Goal: Contribute content: Contribute content

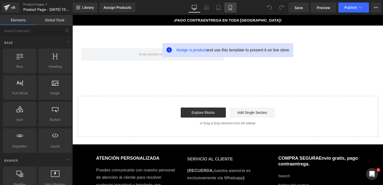
click at [227, 5] on link "Mobile" at bounding box center [230, 8] width 12 height 10
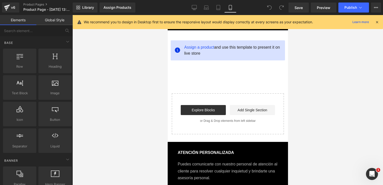
click at [377, 22] on icon at bounding box center [376, 22] width 5 height 5
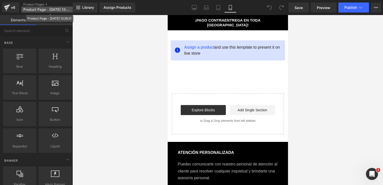
click at [61, 9] on span "Product Page - Sep 27, 13:29:21" at bounding box center [47, 10] width 48 height 4
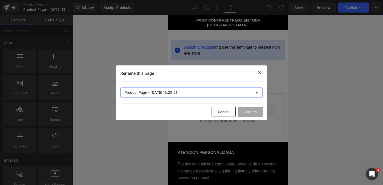
click at [152, 93] on input "Product Page - Sep 27, 13:29:21" at bounding box center [191, 92] width 142 height 10
type input "VITAMINA B12"
click at [240, 115] on button "Confirm" at bounding box center [249, 112] width 25 height 10
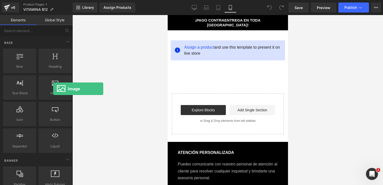
drag, startPoint x: 53, startPoint y: 89, endPoint x: 162, endPoint y: 54, distance: 114.5
click at [162, 54] on div "Image You are previewing how the will restyle your page. You can not edit Eleme…" at bounding box center [191, 96] width 383 height 193
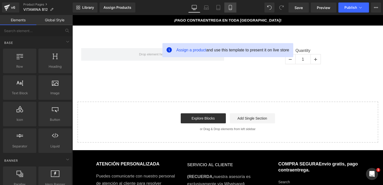
click at [231, 7] on icon at bounding box center [230, 7] width 5 height 5
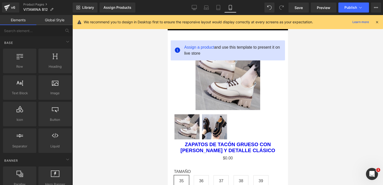
click at [377, 23] on icon at bounding box center [376, 22] width 5 height 5
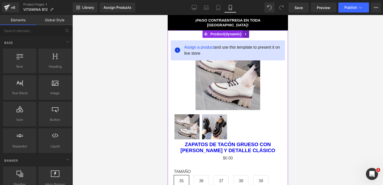
click at [244, 32] on icon at bounding box center [246, 34] width 4 height 4
click at [247, 32] on icon at bounding box center [249, 34] width 4 height 4
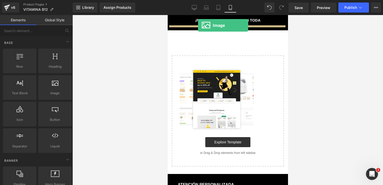
drag, startPoint x: 227, startPoint y: 105, endPoint x: 198, endPoint y: 26, distance: 84.5
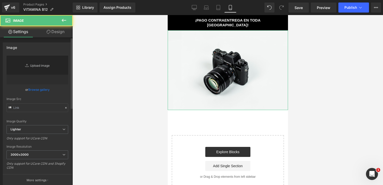
type input "//[DOMAIN_NAME][URL]"
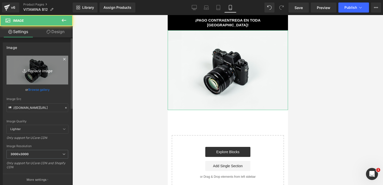
click at [39, 77] on link "Replace Image" at bounding box center [38, 70] width 62 height 29
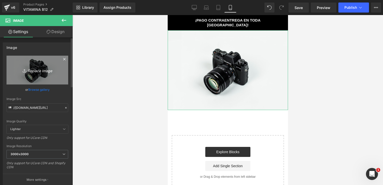
type input "C:\fakepath\ChatGPT Image [DATE], 01_26_55 p.m..png"
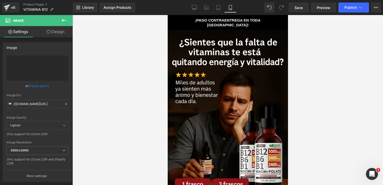
type input "[URL][DOMAIN_NAME][DATE]"
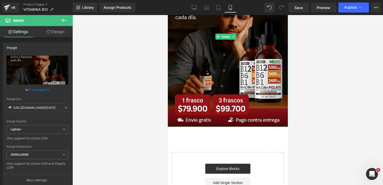
scroll to position [90, 0]
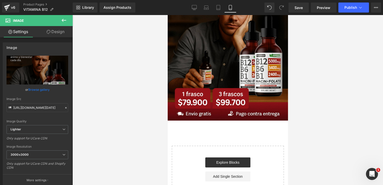
click at [63, 18] on icon at bounding box center [64, 20] width 6 height 6
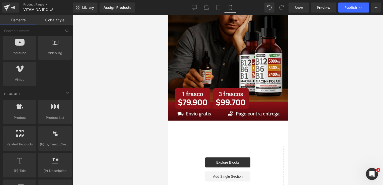
scroll to position [375, 0]
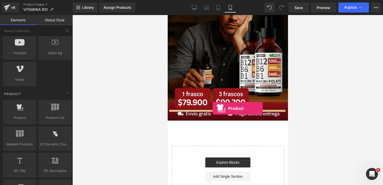
drag, startPoint x: 192, startPoint y: 128, endPoint x: 212, endPoint y: 108, distance: 28.0
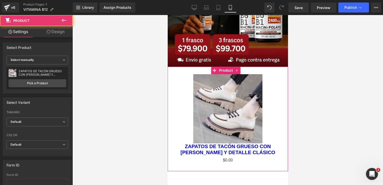
scroll to position [144, 0]
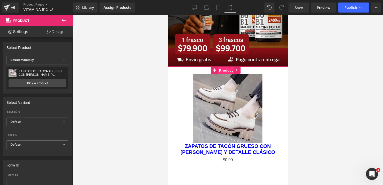
click at [224, 67] on span "Product" at bounding box center [225, 71] width 16 height 8
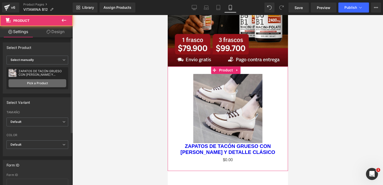
click at [54, 81] on link "Pick a Product" at bounding box center [38, 83] width 58 height 8
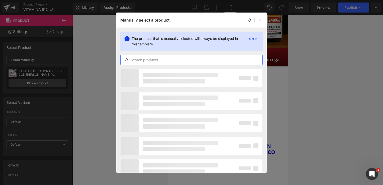
click at [153, 60] on input "text" at bounding box center [191, 60] width 142 height 6
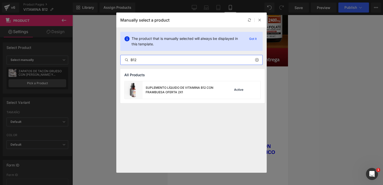
type input "B12"
click at [180, 95] on div "SUPLEMENTO LÍQUIDO DE VITAMINA B12 CON FRAMBUESA OFERTA 2X1" at bounding box center [172, 90] width 96 height 18
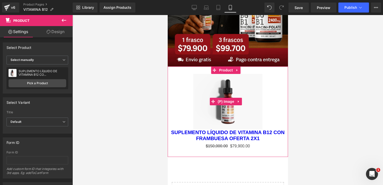
click at [232, 83] on div "Sale Off" at bounding box center [227, 101] width 115 height 55
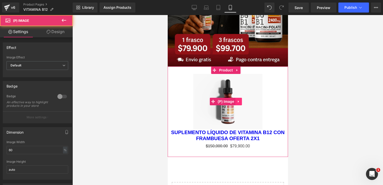
click at [238, 100] on icon at bounding box center [238, 102] width 4 height 4
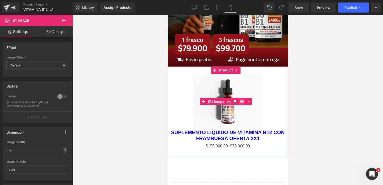
click at [238, 98] on link at bounding box center [241, 102] width 7 height 8
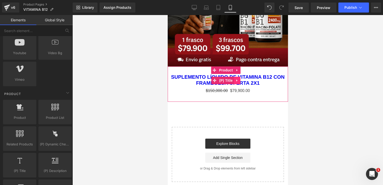
click at [237, 79] on icon at bounding box center [237, 81] width 4 height 4
click at [238, 79] on icon at bounding box center [240, 81] width 4 height 4
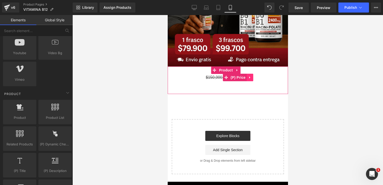
click at [251, 74] on link at bounding box center [249, 78] width 7 height 8
click at [251, 75] on icon at bounding box center [253, 77] width 4 height 4
click at [228, 66] on span "Product" at bounding box center [225, 70] width 16 height 8
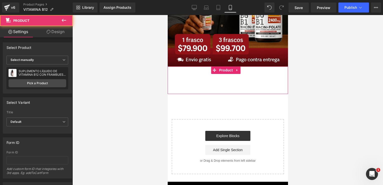
click at [60, 33] on link "Design" at bounding box center [55, 31] width 36 height 11
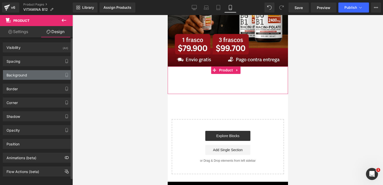
type input "transparent"
type input "0"
click at [43, 78] on div "Background" at bounding box center [37, 75] width 69 height 10
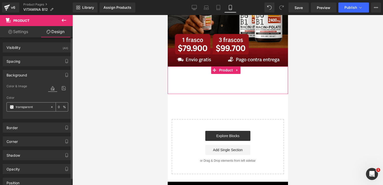
click at [13, 107] on span at bounding box center [12, 107] width 4 height 4
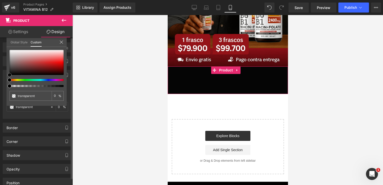
type input "#050505"
type input "100"
type input "#050505"
type input "100"
type input "#583b3b"
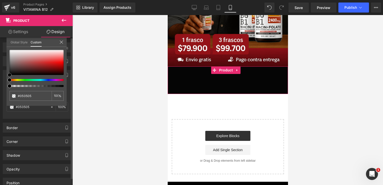
type input "#583b3b"
type input "#a04f4f"
type input "#b85a5a"
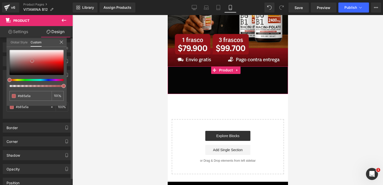
type input "#c16161"
type input "#c45d5d"
type input "#c85a5a"
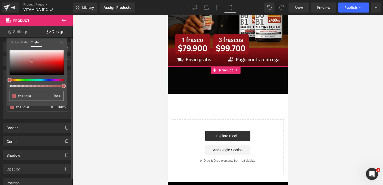
type input "#c85a5a"
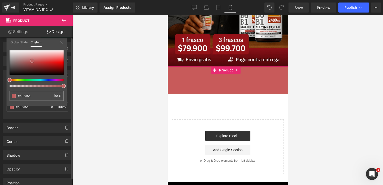
type input "#cc5656"
type input "#ce4e4e"
type input "#d04343"
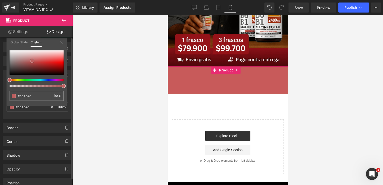
type input "#d04343"
type input "#d33030"
type input "#c82222"
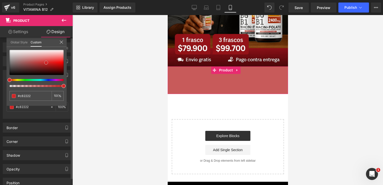
type input "#bc1919"
type input "#bd1313"
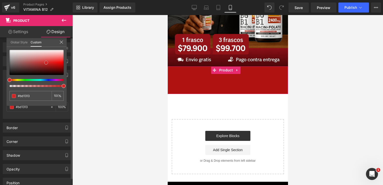
type input "#b01111"
type input "#b00c0c"
type input "#b10606"
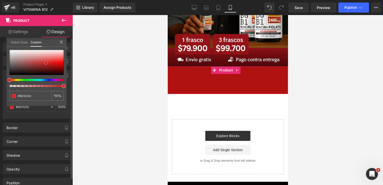
type input "#b10606"
type input "#a90404"
type input "#a70000"
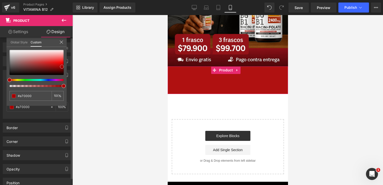
type input "#a30000"
type input "#9e0000"
type input "#930000"
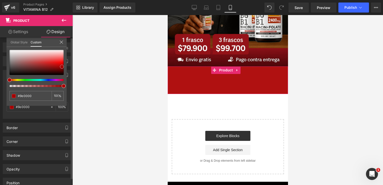
type input "#930000"
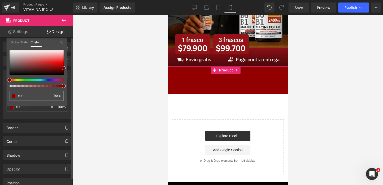
type input "#8e0000"
type input "#840000"
type input "#7f0000"
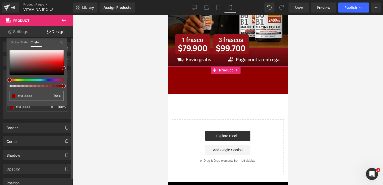
type input "#7f0000"
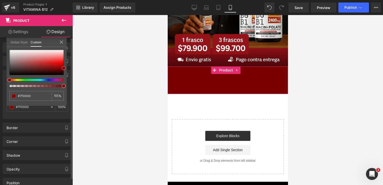
type input "#7a0000"
type input "#750000"
type input "#700000"
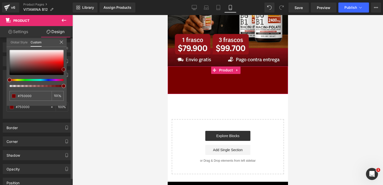
type input "#700000"
type input "#6b0000"
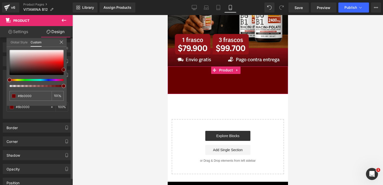
type input "#660000"
type input "#600000"
type input "#5b0000"
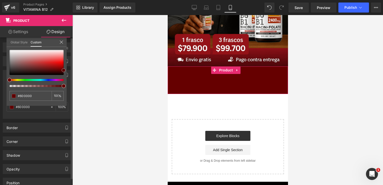
type input "#5b0000"
type input "#560000"
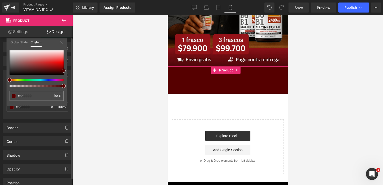
drag, startPoint x: 9, startPoint y: 75, endPoint x: 70, endPoint y: 71, distance: 61.8
click at [70, 71] on div "Background Color & Image color rgba(86, 0, 0, 1) Color #560000 100 % Image Repl…" at bounding box center [37, 92] width 75 height 53
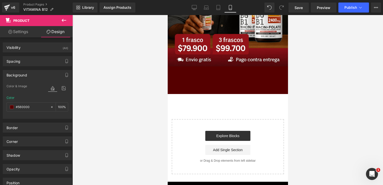
click at [179, 91] on body "Ir directamente al contenido Tu carrito esta vacío Seguir comprando ¿Tienes una…" at bounding box center [227, 131] width 120 height 520
click at [179, 74] on div "Add To Cart (P) Cart Button" at bounding box center [227, 80] width 115 height 13
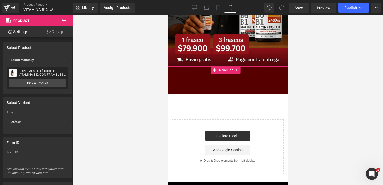
click at [59, 29] on link "Design" at bounding box center [55, 31] width 36 height 11
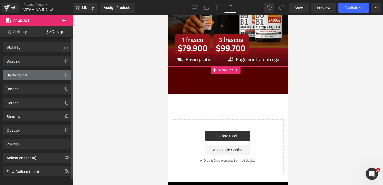
type input "#560000"
type input "100"
click at [28, 72] on div "Background" at bounding box center [37, 75] width 69 height 10
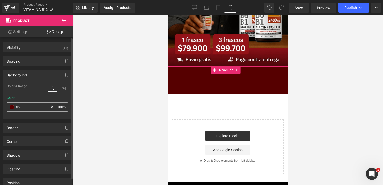
click at [10, 106] on span at bounding box center [12, 107] width 4 height 4
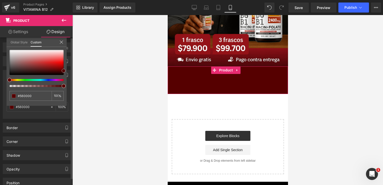
type input "#510000"
type input "#4c0000"
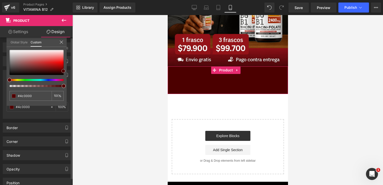
type input "#470000"
type input "#420000"
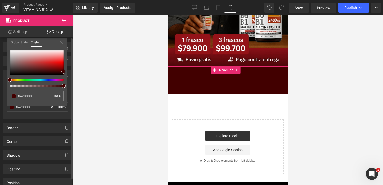
type input "#470000"
type input "#4c0000"
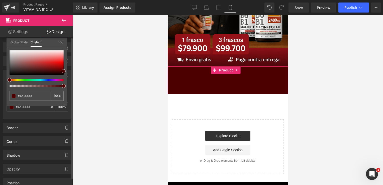
type input "#470000"
click at [63, 71] on span at bounding box center [63, 71] width 4 height 4
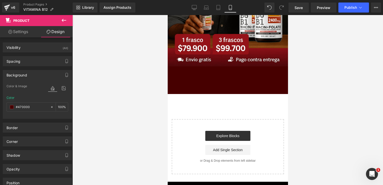
click at [197, 100] on body "Ir directamente al contenido Tu carrito esta vacío Seguir comprando ¿Tienes una…" at bounding box center [227, 131] width 120 height 520
click at [65, 20] on icon at bounding box center [64, 20] width 6 height 6
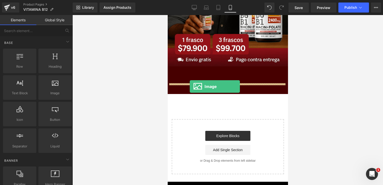
drag, startPoint x: 217, startPoint y: 106, endPoint x: 189, endPoint y: 86, distance: 34.2
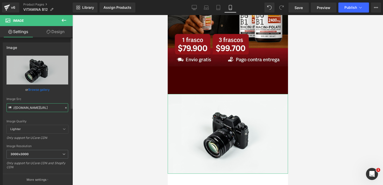
click at [48, 104] on input "//[DOMAIN_NAME][URL]" at bounding box center [38, 107] width 62 height 9
paste input "[URL][DOMAIN_NAME]"
type input "[URL][DOMAIN_NAME]"
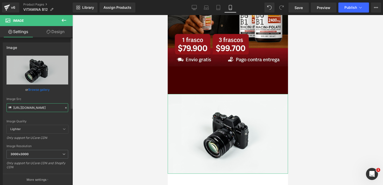
scroll to position [0, 253]
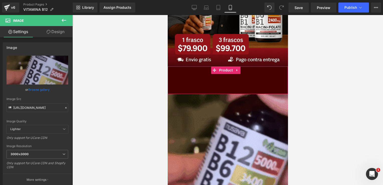
click at [189, 74] on div "Add To Cart (P) Cart Button" at bounding box center [227, 80] width 115 height 13
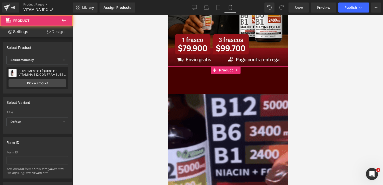
click at [54, 29] on link "Design" at bounding box center [55, 31] width 36 height 11
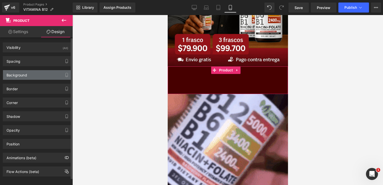
click at [35, 75] on div "Background" at bounding box center [37, 75] width 69 height 10
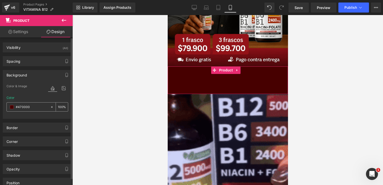
click at [22, 106] on input "#470000" at bounding box center [32, 107] width 32 height 6
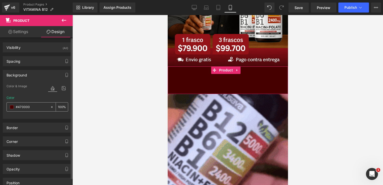
click at [22, 106] on input "#470000" at bounding box center [32, 107] width 32 height 6
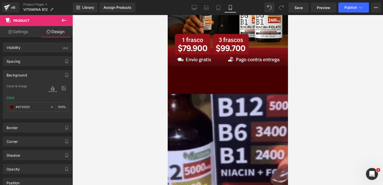
click at [177, 130] on div at bounding box center [227, 154] width 120 height 120
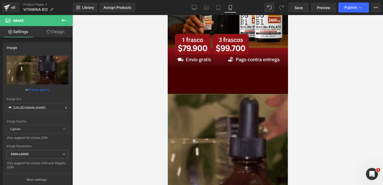
click at [61, 35] on link "Design" at bounding box center [55, 31] width 36 height 11
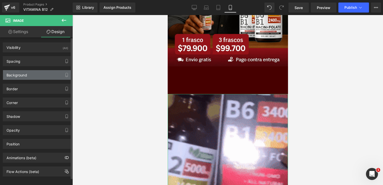
click at [43, 73] on div "Background" at bounding box center [37, 75] width 69 height 10
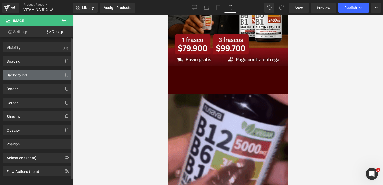
type input "0"
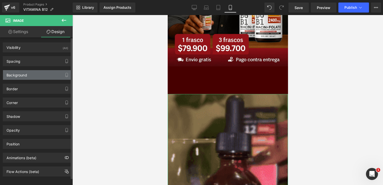
type input "0"
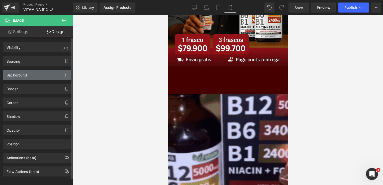
type input "0"
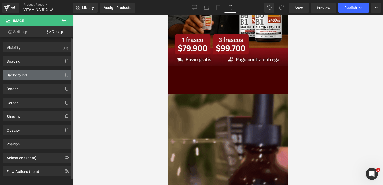
type input "0"
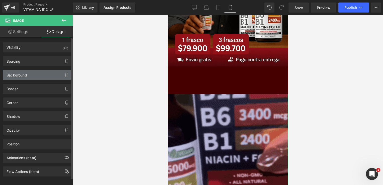
type input "0"
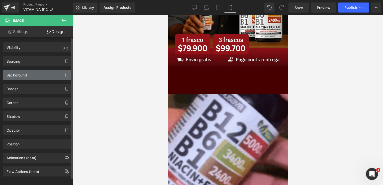
type input "0"
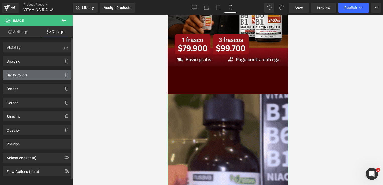
type input "0"
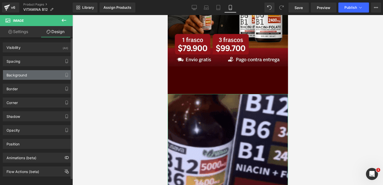
type input "0"
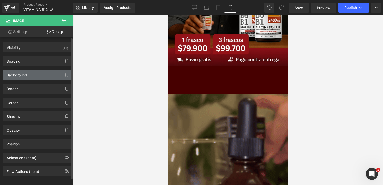
type input "transparent"
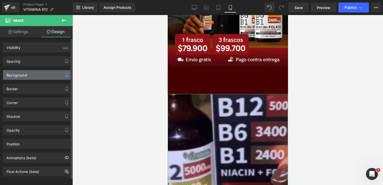
type input "0"
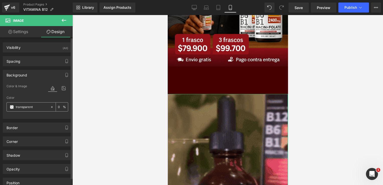
click at [33, 107] on input "transparent" at bounding box center [32, 107] width 32 height 6
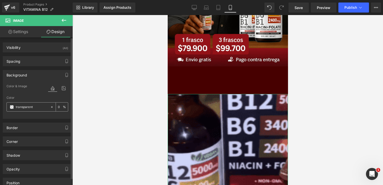
paste input "#470000"
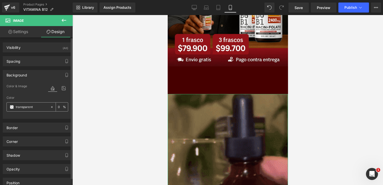
type input "#470000"
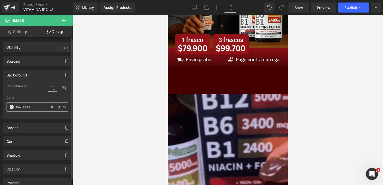
type input "100"
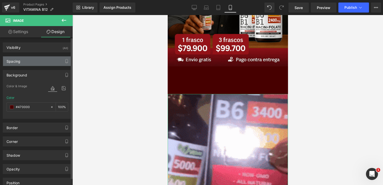
type input "#470000"
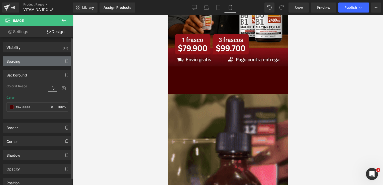
click at [32, 61] on div "Spacing" at bounding box center [37, 61] width 69 height 10
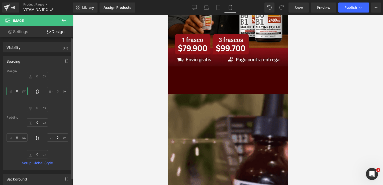
click at [20, 91] on input "0" at bounding box center [17, 91] width 21 height 8
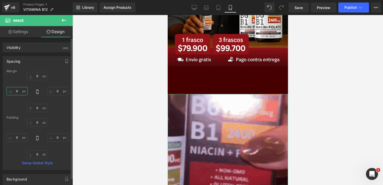
click at [20, 91] on input "0" at bounding box center [17, 91] width 21 height 8
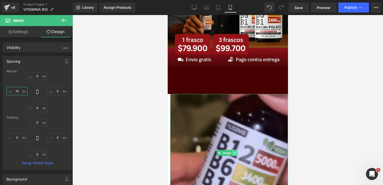
type input "10"
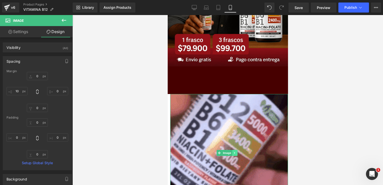
click at [235, 151] on icon at bounding box center [234, 152] width 3 height 3
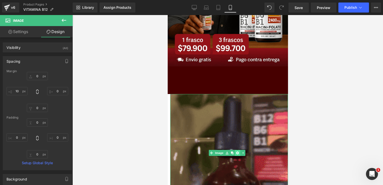
click at [237, 151] on icon at bounding box center [237, 152] width 3 height 3
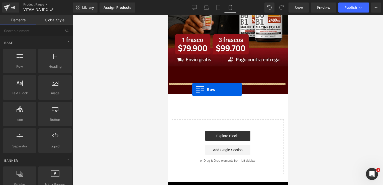
drag, startPoint x: 187, startPoint y: 78, endPoint x: 192, endPoint y: 90, distance: 12.0
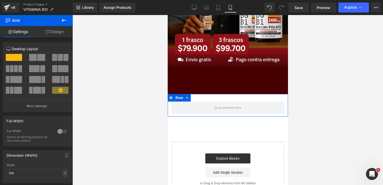
click at [66, 34] on link "Design" at bounding box center [54, 31] width 36 height 11
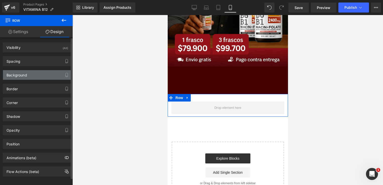
type input "transparent"
type input "0"
click at [30, 76] on div "Background" at bounding box center [37, 75] width 69 height 10
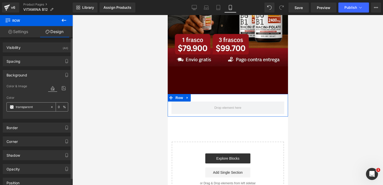
paste input "#470000"
type input "#470000"
type input "100"
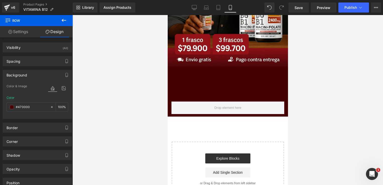
type input "#470000"
click at [65, 20] on icon at bounding box center [64, 20] width 6 height 6
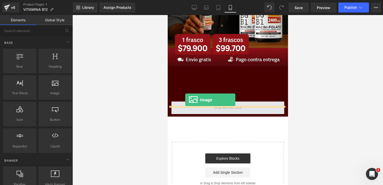
drag, startPoint x: 221, startPoint y: 101, endPoint x: 186, endPoint y: 100, distance: 35.8
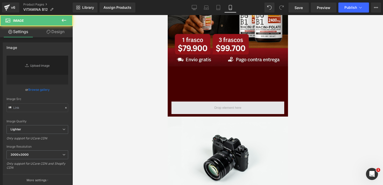
type input "//[DOMAIN_NAME][URL]"
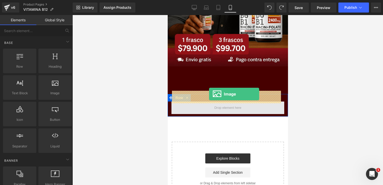
drag, startPoint x: 223, startPoint y: 104, endPoint x: 209, endPoint y: 94, distance: 17.2
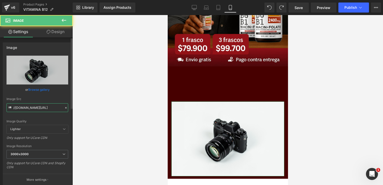
click at [53, 107] on input "//[DOMAIN_NAME][URL]" at bounding box center [38, 107] width 62 height 9
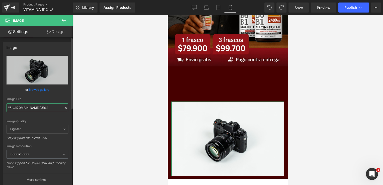
click at [53, 107] on input "//[DOMAIN_NAME][URL]" at bounding box center [38, 107] width 62 height 9
paste input "#470000"
type input "#470000"
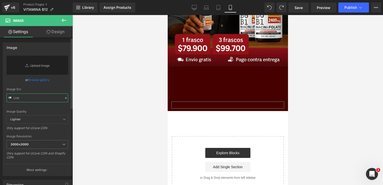
click at [46, 100] on input "text" at bounding box center [38, 97] width 62 height 9
paste input "[URL][DOMAIN_NAME]"
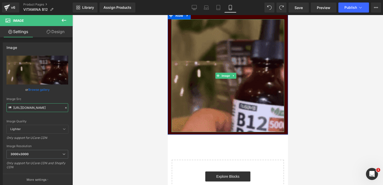
scroll to position [228, 0]
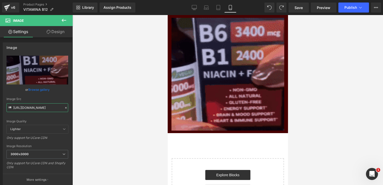
type input "[URL][DOMAIN_NAME]"
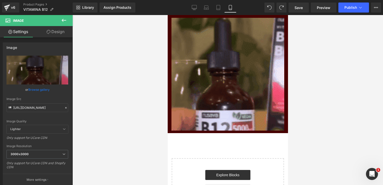
scroll to position [0, 0]
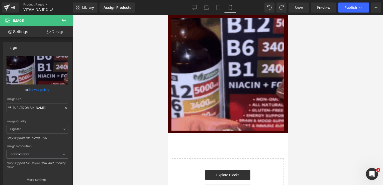
click at [64, 20] on icon at bounding box center [64, 20] width 5 height 3
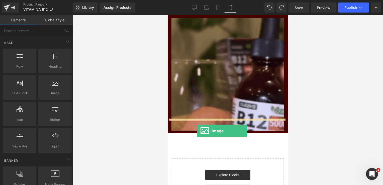
drag, startPoint x: 219, startPoint y: 104, endPoint x: 196, endPoint y: 131, distance: 34.8
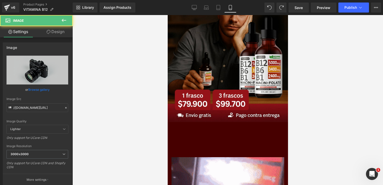
scroll to position [88, 0]
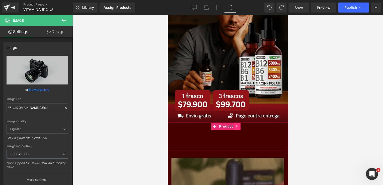
click at [236, 125] on icon at bounding box center [236, 126] width 1 height 2
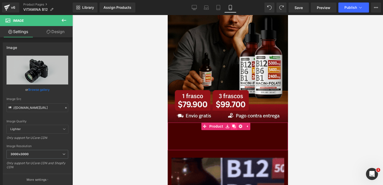
click at [234, 124] on icon at bounding box center [234, 126] width 4 height 4
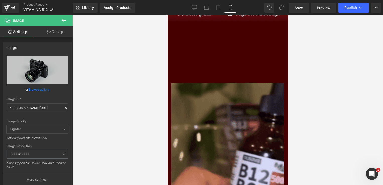
scroll to position [192, 0]
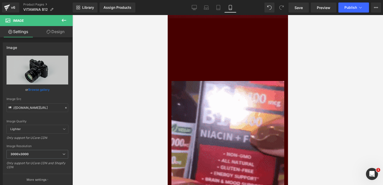
click at [207, 53] on div "Add To Cart (P) Cart Button" at bounding box center [227, 59] width 115 height 13
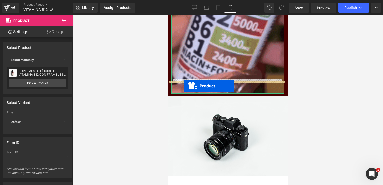
drag, startPoint x: 214, startPoint y: 39, endPoint x: 184, endPoint y: 86, distance: 55.6
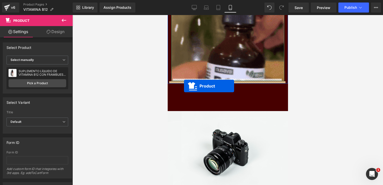
scroll to position [265, 0]
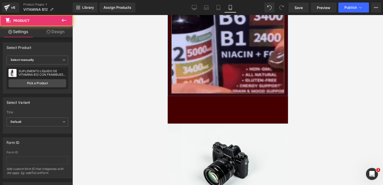
click at [211, 141] on div at bounding box center [227, 163] width 120 height 80
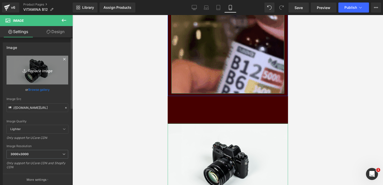
click at [38, 72] on icon "Replace Image" at bounding box center [37, 70] width 40 height 6
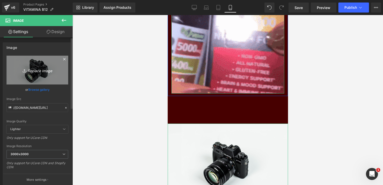
type input "C:\fakepath\ChatGPT Image [DATE], 01_27_18 p.m..png"
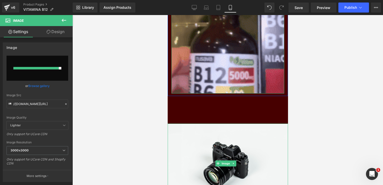
type input "[URL][DOMAIN_NAME][DATE]"
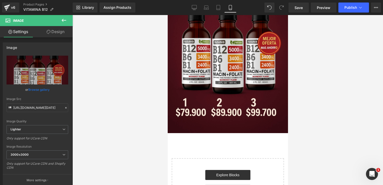
scroll to position [436, 0]
click at [62, 15] on div "v6 Product Pages VITAMINA B12" at bounding box center [36, 7] width 73 height 15
click at [63, 18] on icon at bounding box center [64, 20] width 6 height 6
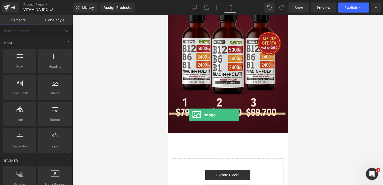
drag, startPoint x: 223, startPoint y: 100, endPoint x: 188, endPoint y: 115, distance: 38.1
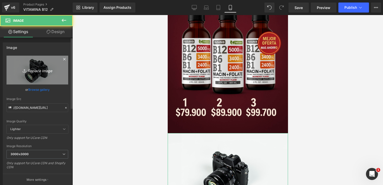
click at [51, 77] on link "Replace Image" at bounding box center [38, 70] width 62 height 29
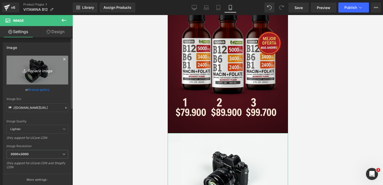
type input "C:\fakepath\ChatGPT Image [DATE], 01_26_58 p.m..png"
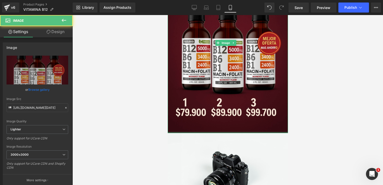
click at [243, 132] on div at bounding box center [227, 132] width 120 height 1
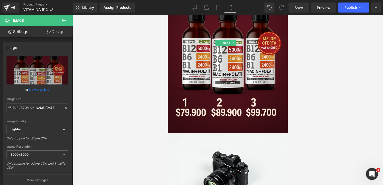
click at [244, 133] on div at bounding box center [227, 173] width 120 height 80
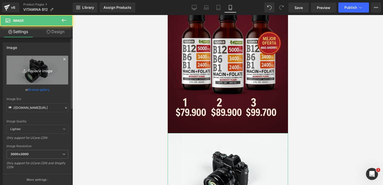
click at [54, 66] on link "Replace Image" at bounding box center [38, 70] width 62 height 29
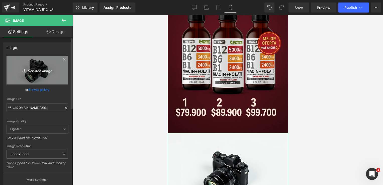
type input "C:\fakepath\ChatGPT Image [DATE], 01_26_58 p.m..png"
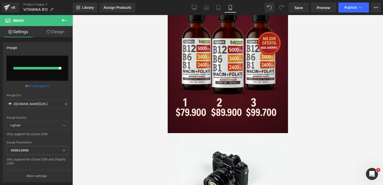
type input "[URL][DOMAIN_NAME][DATE]"
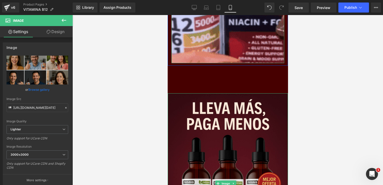
scroll to position [295, 0]
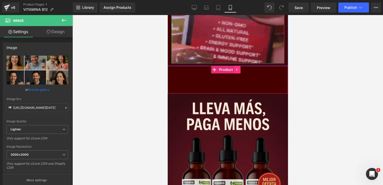
click at [236, 69] on icon at bounding box center [236, 70] width 1 height 2
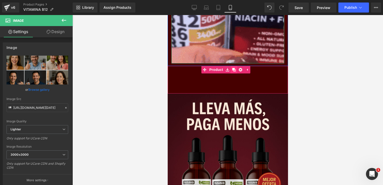
click at [233, 68] on icon at bounding box center [234, 70] width 4 height 4
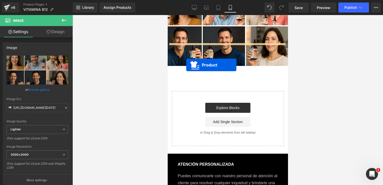
drag, startPoint x: 214, startPoint y: 82, endPoint x: 185, endPoint y: 64, distance: 34.7
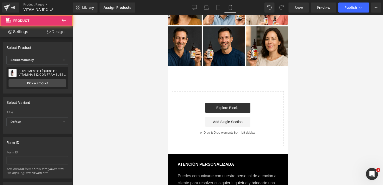
scroll to position [583, 0]
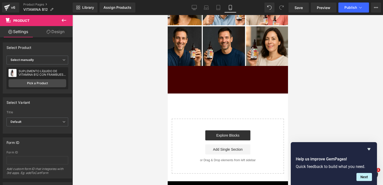
click at [70, 25] on button at bounding box center [64, 20] width 18 height 11
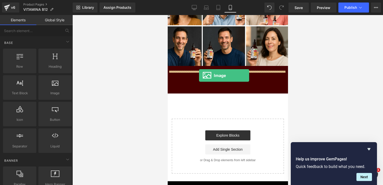
drag, startPoint x: 225, startPoint y: 109, endPoint x: 199, endPoint y: 76, distance: 42.5
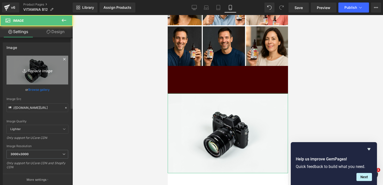
click at [40, 68] on icon "Replace Image" at bounding box center [37, 70] width 40 height 6
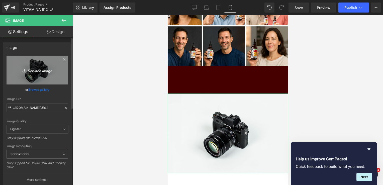
type input "C:\fakepath\ChatGPT Image [DATE], 01_27_00 p.m..png"
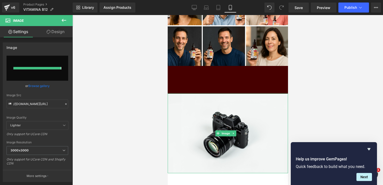
type input "[URL][DOMAIN_NAME][DATE]"
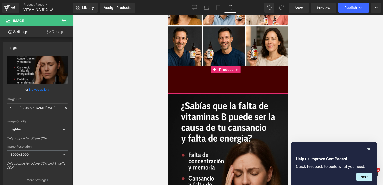
click at [199, 73] on div "Add To Cart (P) Cart Button" at bounding box center [227, 79] width 115 height 13
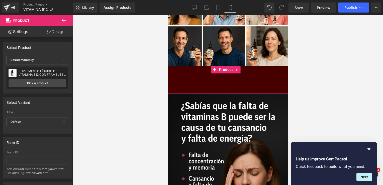
click at [57, 30] on link "Design" at bounding box center [55, 31] width 36 height 11
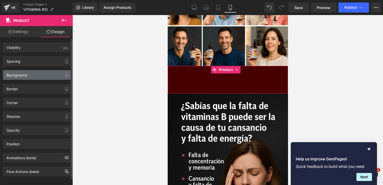
click at [39, 72] on div "Background" at bounding box center [37, 75] width 69 height 10
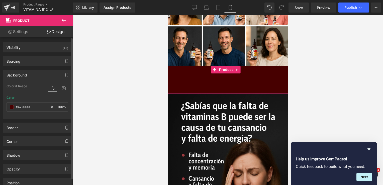
type input "#470000"
type input "100"
click at [11, 107] on span at bounding box center [12, 107] width 4 height 4
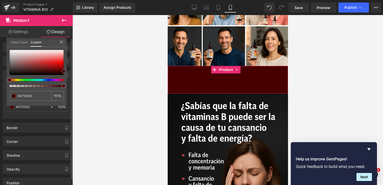
type input "#330000"
type input "#310101"
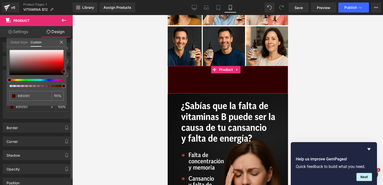
type input "#270000"
type input "#1d0000"
type input "#1d0101"
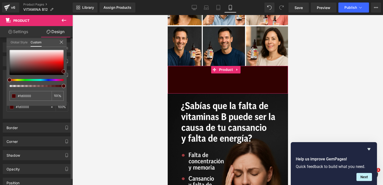
type input "#1d0101"
type input "#180000"
type input "#0e0000"
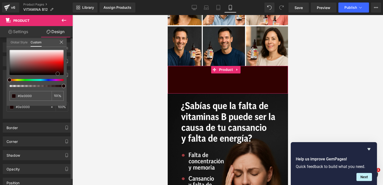
type input "#0f0000"
type input "#0e0000"
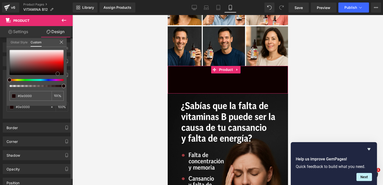
type input "#090000"
type input "#0a0000"
type input "#050000"
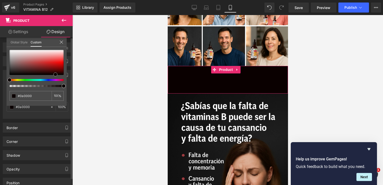
type input "#050000"
type input "#000000"
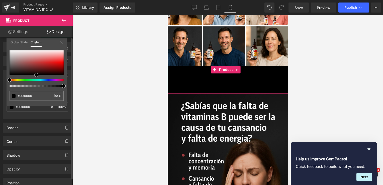
type input "#070202"
type input "#0a0505"
type input "#130b0b"
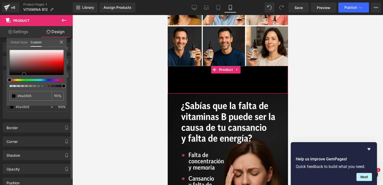
type input "#130b0b"
type input "#120c0c"
type input "#110c0c"
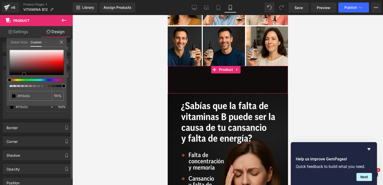
type input "#110d0d"
type input "#161111"
type input "#171111"
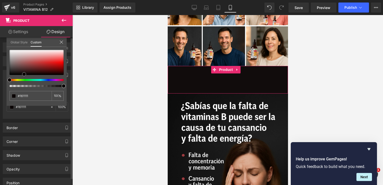
type input "#171111"
type input "#1c1616"
type input "#1e1919"
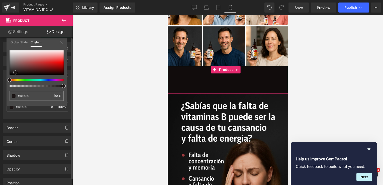
type input "#211c1c"
type input "#231e1e"
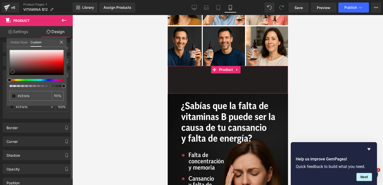
type input "#231f1f"
type input "#221f1f"
type input "#201d1d"
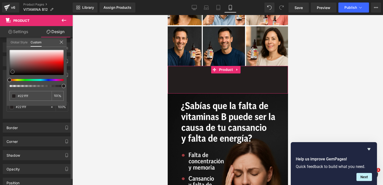
type input "#201d1d"
type input "#1f1d1d"
type input "#1c1b1b"
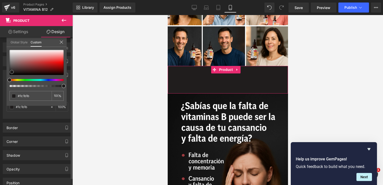
type input "#1a1818"
type input "#171616"
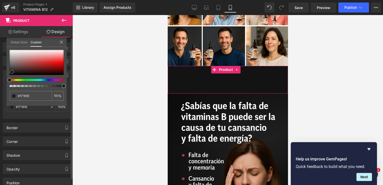
type input "#141313"
type input "#0f0e0e"
drag, startPoint x: 62, startPoint y: 72, endPoint x: 10, endPoint y: 74, distance: 52.4
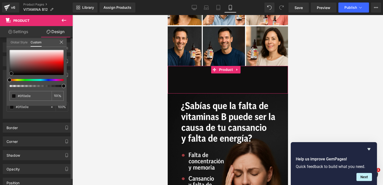
click at [10, 74] on span at bounding box center [11, 73] width 4 height 4
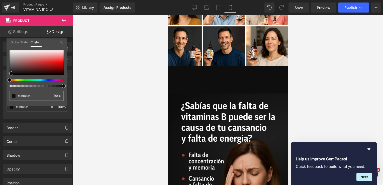
click at [276, 77] on body "Ir directamente al contenido Tu carrito esta vacío Seguir comprando ¿Tienes una…" at bounding box center [227, 1] width 120 height 1139
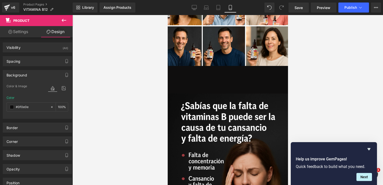
click at [317, 73] on div at bounding box center [227, 100] width 310 height 170
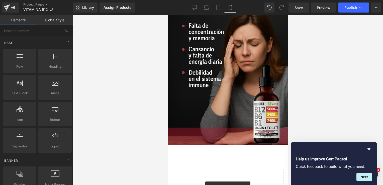
scroll to position [715, 0]
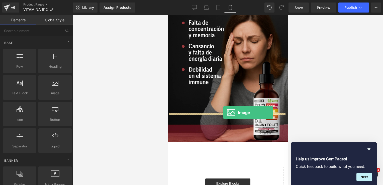
drag, startPoint x: 228, startPoint y: 111, endPoint x: 222, endPoint y: 114, distance: 6.7
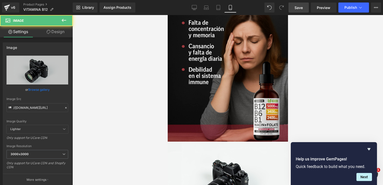
click at [297, 7] on span "Save" at bounding box center [298, 7] width 8 height 5
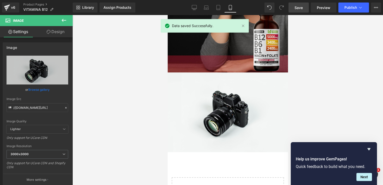
scroll to position [787, 0]
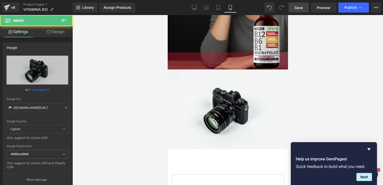
click at [242, 69] on div at bounding box center [227, 109] width 120 height 80
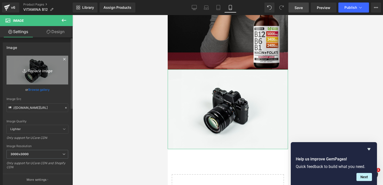
click at [40, 75] on link "Replace Image" at bounding box center [38, 70] width 62 height 29
type input "C:\fakepath\ChatGPT Image [DATE], 01_27_03 p.m..png"
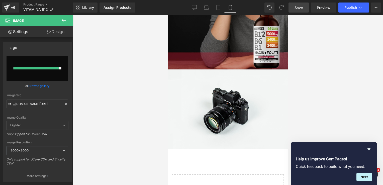
type input "[URL][DOMAIN_NAME][DATE]"
